Goal: Task Accomplishment & Management: Use online tool/utility

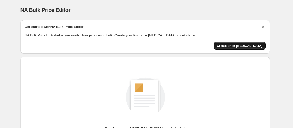
click at [249, 46] on span "Create price change job" at bounding box center [240, 46] width 46 height 4
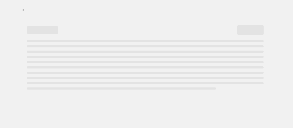
select select "percentage"
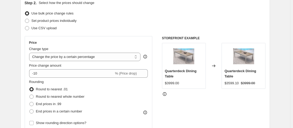
scroll to position [62, 0]
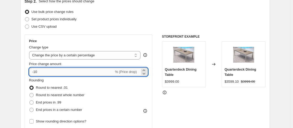
click at [110, 70] on input "-10" at bounding box center [71, 71] width 85 height 8
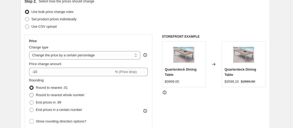
click at [34, 96] on span at bounding box center [31, 95] width 4 height 4
click at [30, 93] on input "Round to nearest whole number" at bounding box center [29, 93] width 0 height 0
radio input "true"
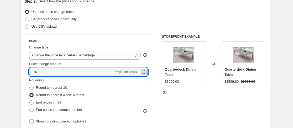
click at [145, 73] on icon at bounding box center [143, 73] width 5 height 5
click at [146, 70] on icon at bounding box center [143, 69] width 5 height 5
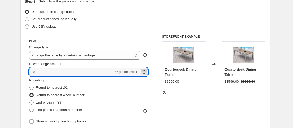
click at [146, 70] on icon at bounding box center [143, 69] width 5 height 5
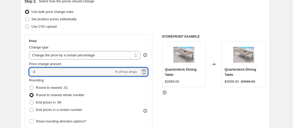
click at [146, 70] on icon at bounding box center [143, 69] width 5 height 5
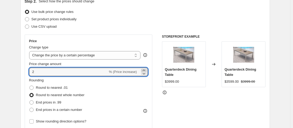
click at [146, 70] on icon at bounding box center [143, 69] width 5 height 5
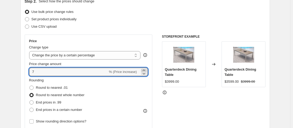
click at [146, 70] on icon at bounding box center [143, 69] width 5 height 5
type input "11"
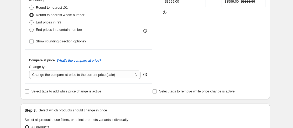
scroll to position [143, 0]
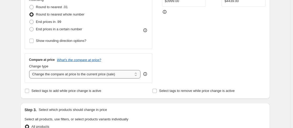
click at [128, 77] on select "Change the compare at price to the current price (sale) Change the compare at p…" at bounding box center [85, 74] width 112 height 8
select select "remove"
click at [30, 70] on select "Change the compare at price to the current price (sale) Change the compare at p…" at bounding box center [85, 74] width 112 height 8
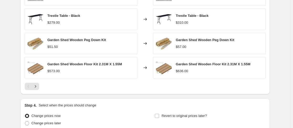
scroll to position [398, 0]
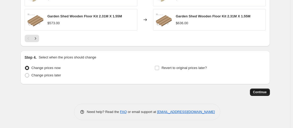
click at [257, 91] on span "Continue" at bounding box center [260, 92] width 14 height 4
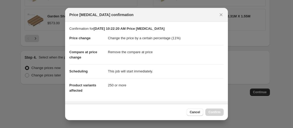
scroll to position [46, 0]
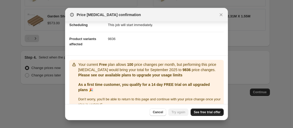
click at [203, 113] on span "See free trial offer" at bounding box center [207, 112] width 27 height 4
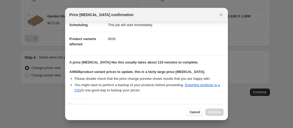
select select "percentage"
select select "remove"
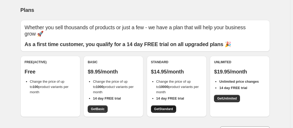
click at [171, 108] on span "Get Standard" at bounding box center [163, 109] width 19 height 4
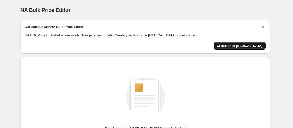
click at [244, 46] on span "Create price [MEDICAL_DATA]" at bounding box center [240, 46] width 46 height 4
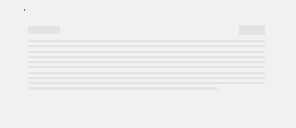
select select "percentage"
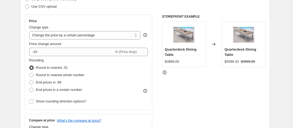
scroll to position [82, 0]
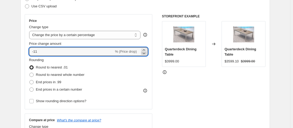
click at [145, 51] on icon at bounding box center [143, 52] width 5 height 5
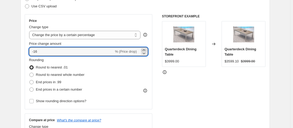
click at [145, 49] on icon at bounding box center [144, 49] width 2 height 1
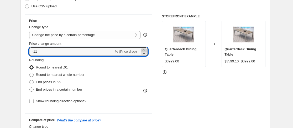
click at [145, 49] on icon at bounding box center [144, 49] width 2 height 1
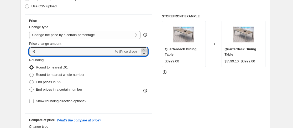
click at [145, 49] on icon at bounding box center [144, 49] width 2 height 1
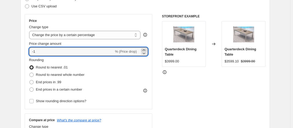
click at [145, 49] on icon at bounding box center [144, 49] width 2 height 1
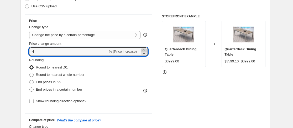
click at [145, 49] on icon at bounding box center [144, 49] width 2 height 1
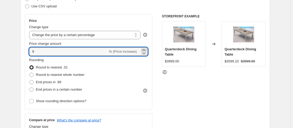
click at [145, 49] on icon at bounding box center [144, 49] width 2 height 1
click at [145, 53] on icon at bounding box center [143, 52] width 5 height 5
click at [146, 51] on icon at bounding box center [143, 52] width 5 height 5
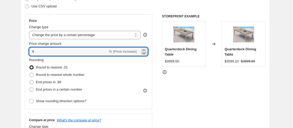
click at [146, 51] on icon at bounding box center [143, 52] width 5 height 5
click at [145, 50] on icon at bounding box center [144, 49] width 2 height 1
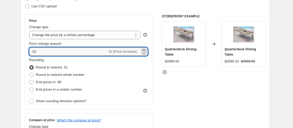
click at [145, 50] on icon at bounding box center [144, 49] width 2 height 1
type input "11"
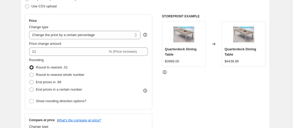
click at [155, 72] on div "Price Change type Change the price to a certain amount Change the price by a ce…" at bounding box center [145, 78] width 241 height 129
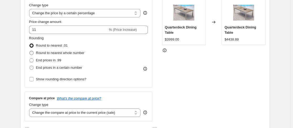
click at [33, 53] on span at bounding box center [31, 53] width 4 height 4
click at [30, 51] on input "Round to nearest whole number" at bounding box center [29, 51] width 0 height 0
radio input "true"
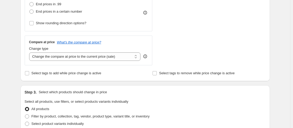
scroll to position [160, 0]
click at [129, 56] on select "Change the compare at price to the current price (sale) Change the compare at p…" at bounding box center [85, 56] width 112 height 8
select select "remove"
click at [30, 52] on select "Change the compare at price to the current price (sale) Change the compare at p…" at bounding box center [85, 56] width 112 height 8
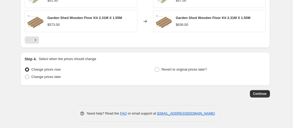
scroll to position [398, 0]
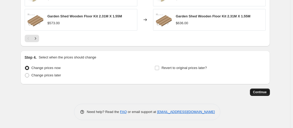
click at [257, 91] on span "Continue" at bounding box center [260, 92] width 14 height 4
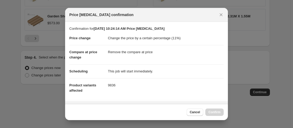
scroll to position [90, 0]
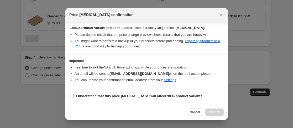
click at [72, 95] on input "I understand that this price [MEDICAL_DATA] will affect 9836 product variants" at bounding box center [72, 96] width 4 height 4
checkbox input "true"
click at [216, 112] on span "Confirm" at bounding box center [215, 112] width 12 height 4
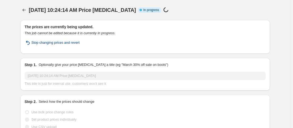
click at [73, 43] on span "Stop changing prices and revert" at bounding box center [56, 42] width 48 height 5
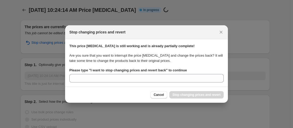
click at [163, 69] on b "Please type " I want to stop changing prices and revert back " to continue" at bounding box center [128, 70] width 118 height 4
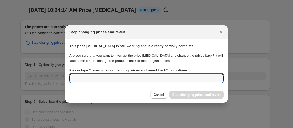
click at [163, 74] on input "Please type " I want to stop changing prices and revert back " to continue" at bounding box center [146, 78] width 154 height 8
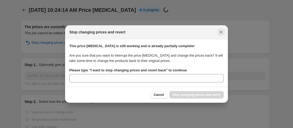
click at [221, 34] on icon "Close" at bounding box center [220, 31] width 5 height 5
